Goal: Find specific page/section: Find specific page/section

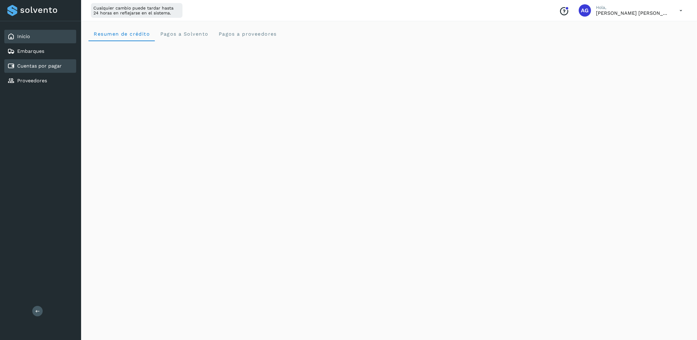
click at [60, 67] on link "Cuentas por pagar" at bounding box center [39, 66] width 45 height 6
